Goal: Transaction & Acquisition: Purchase product/service

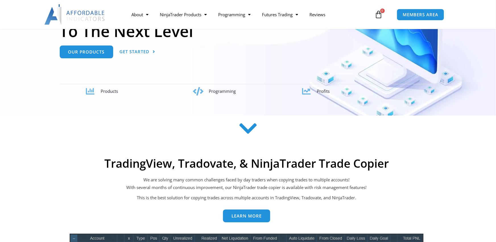
scroll to position [104, 0]
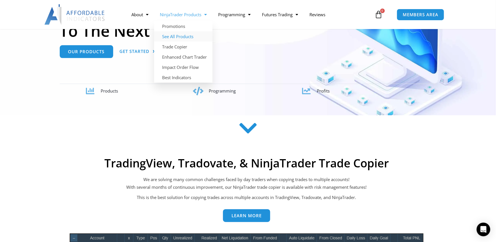
click at [183, 36] on link "See All Products" at bounding box center [183, 36] width 58 height 10
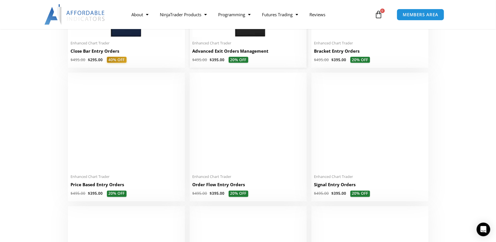
scroll to position [522, 0]
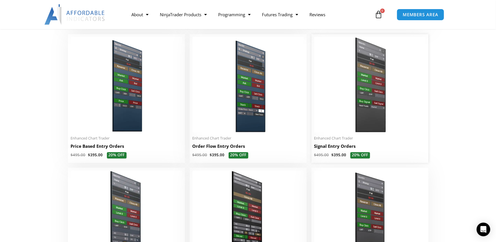
click at [362, 110] on img at bounding box center [369, 85] width 111 height 96
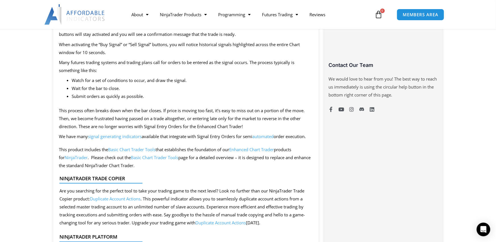
scroll to position [104, 0]
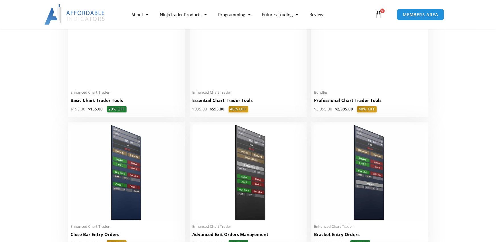
scroll to position [104, 0]
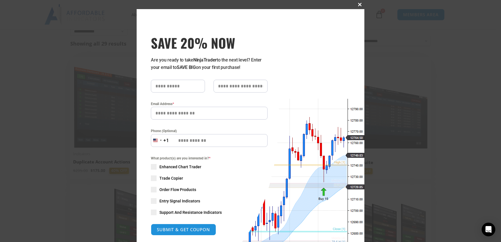
click at [357, 5] on span at bounding box center [359, 4] width 9 height 3
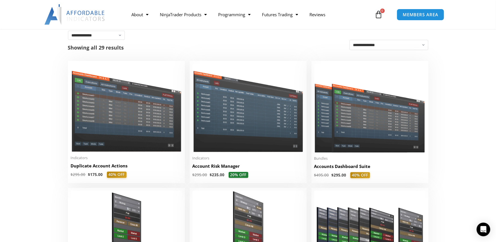
scroll to position [307, 0]
